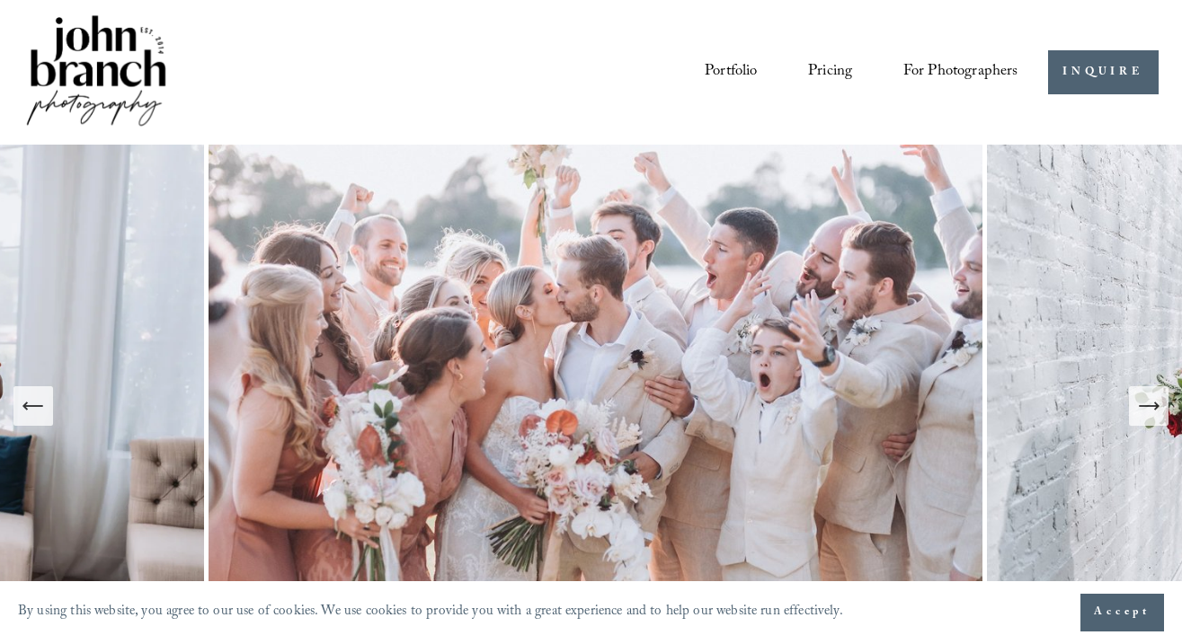
click at [715, 68] on link "Portfolio" at bounding box center [731, 72] width 53 height 33
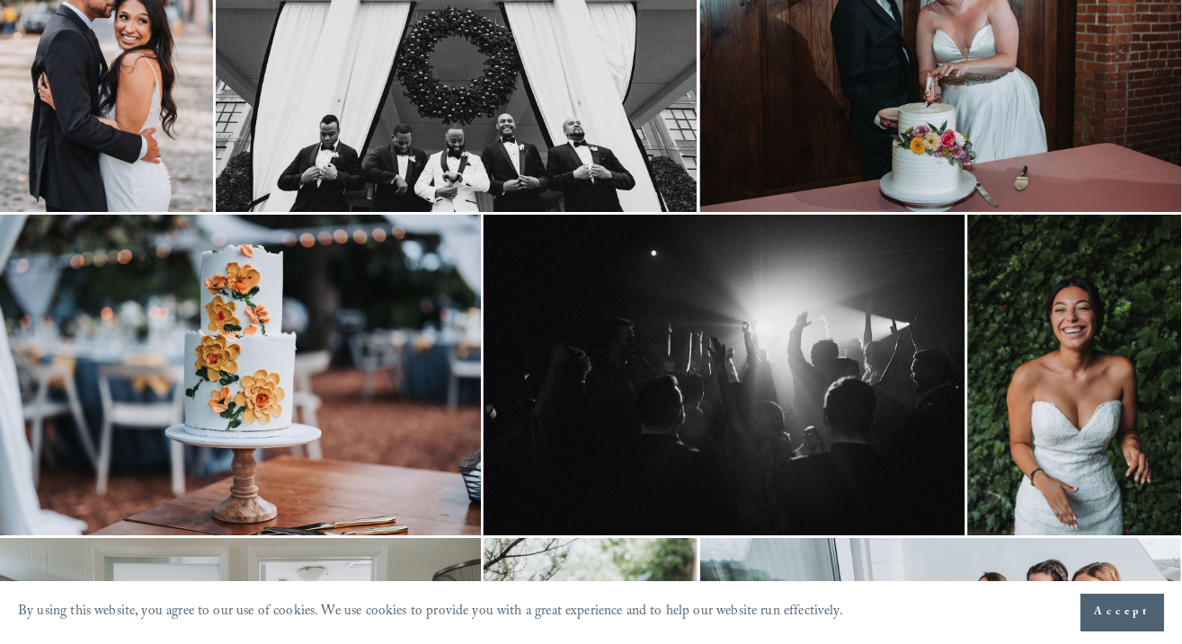
scroll to position [270, 1]
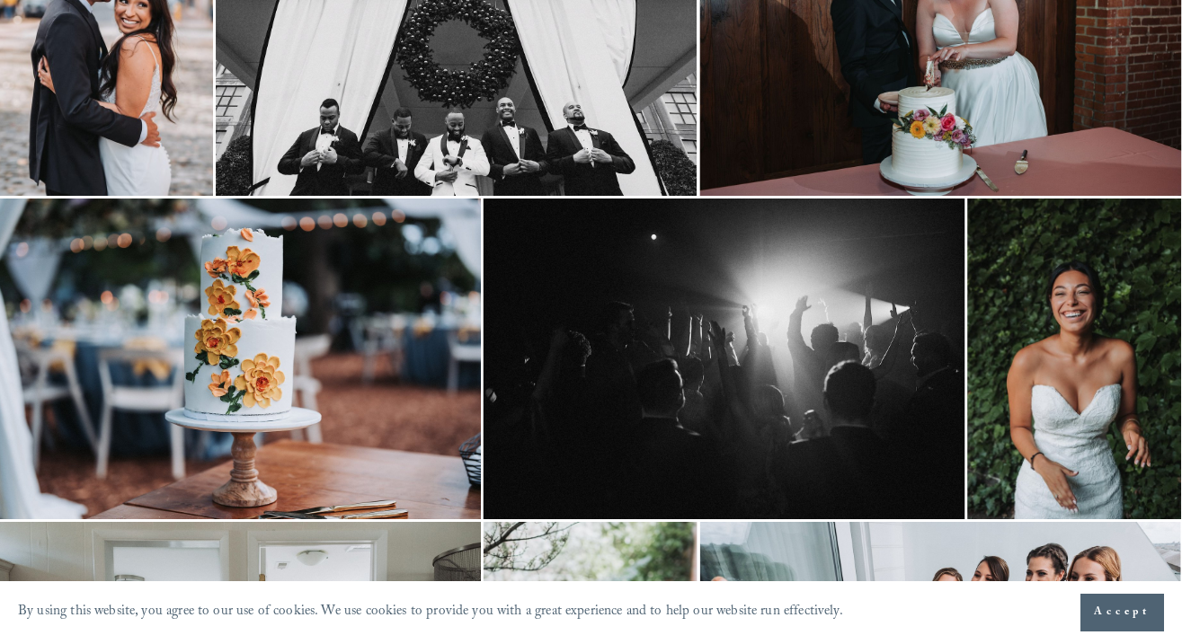
click at [1124, 613] on span "Accept" at bounding box center [1122, 613] width 57 height 18
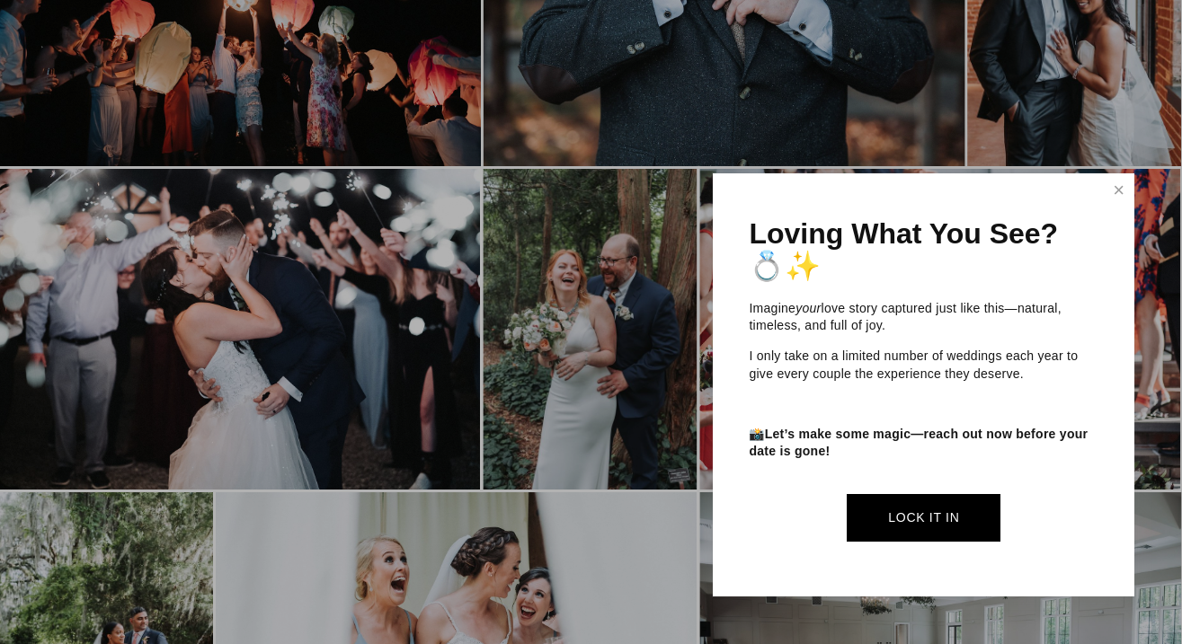
scroll to position [3455, 1]
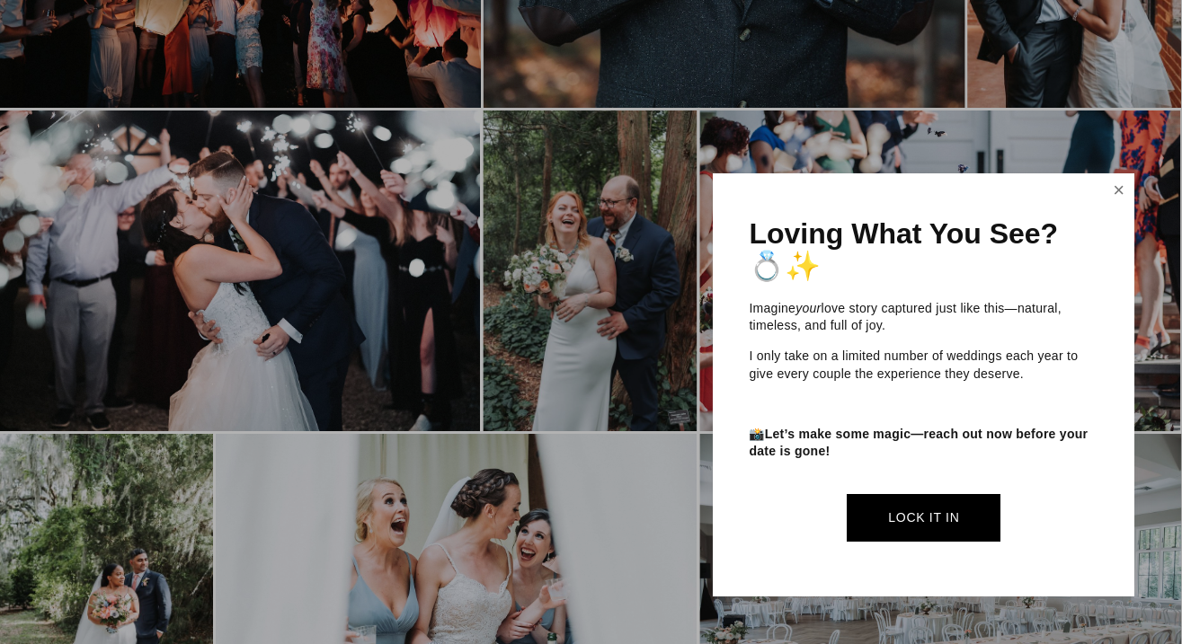
click at [1119, 195] on link "Close" at bounding box center [1119, 190] width 27 height 29
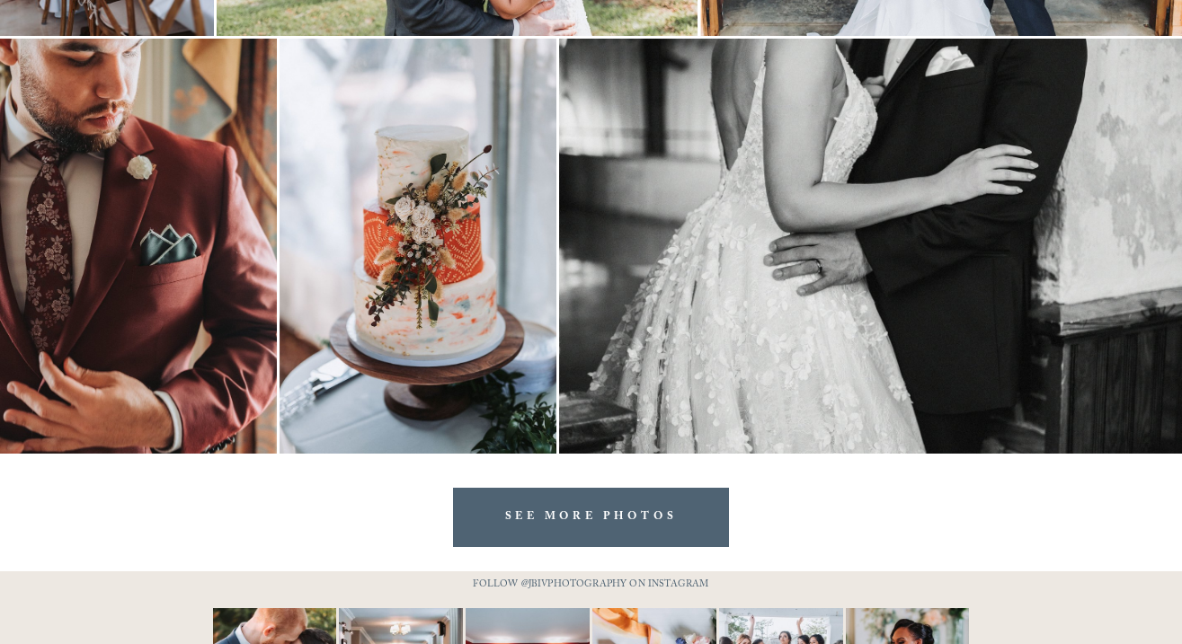
scroll to position [5929, 0]
